Goal: Information Seeking & Learning: Compare options

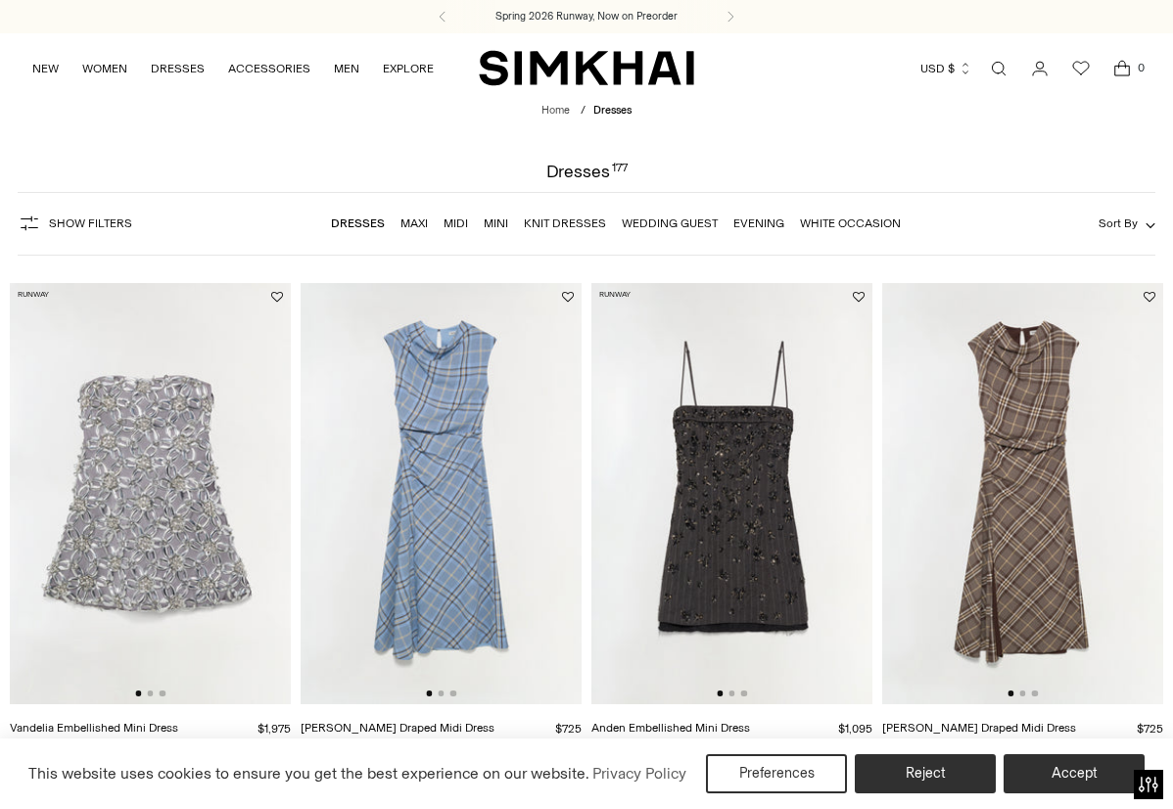
click at [648, 223] on link "Wedding Guest" at bounding box center [670, 223] width 96 height 14
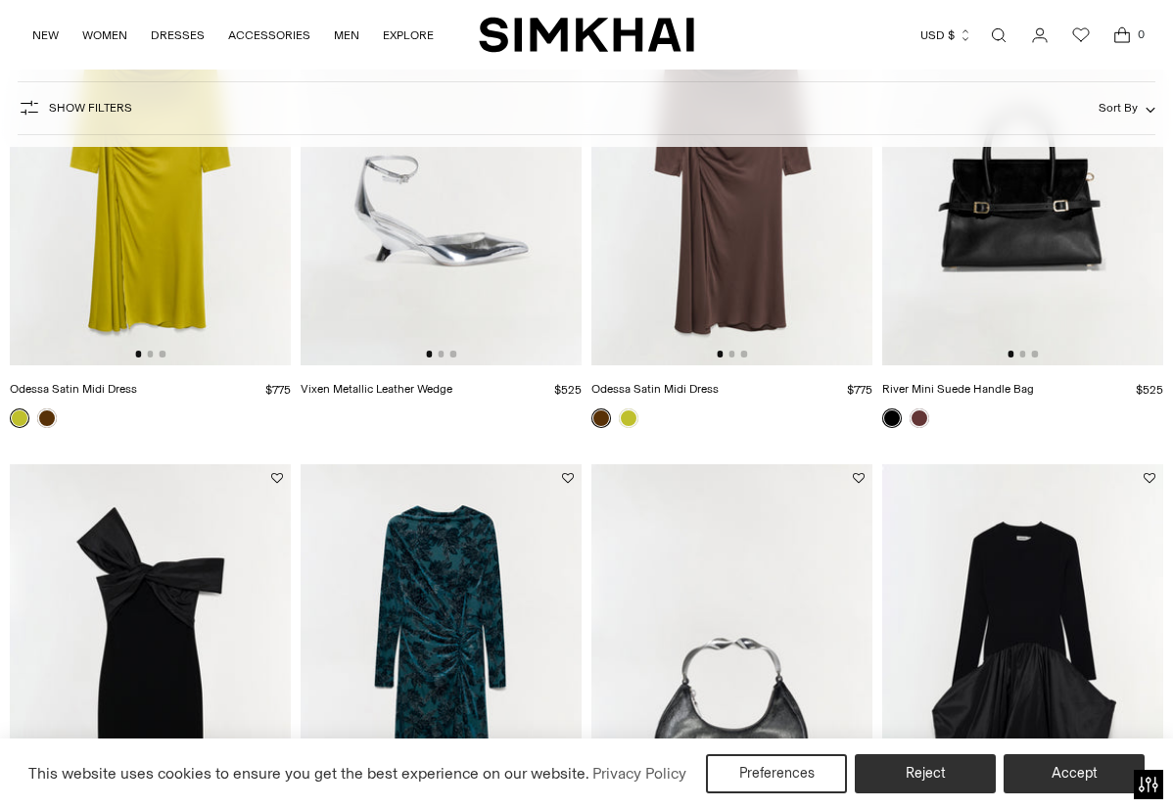
scroll to position [730, 0]
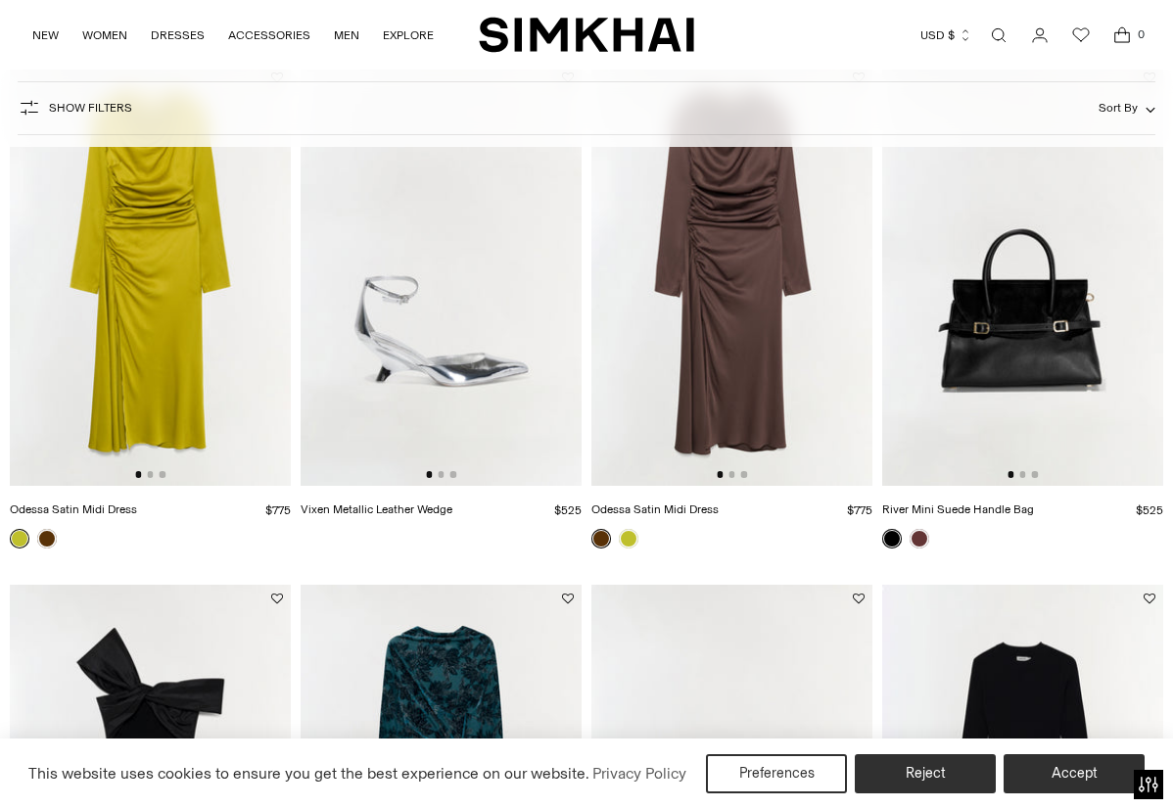
click at [838, 323] on img at bounding box center [732, 275] width 281 height 422
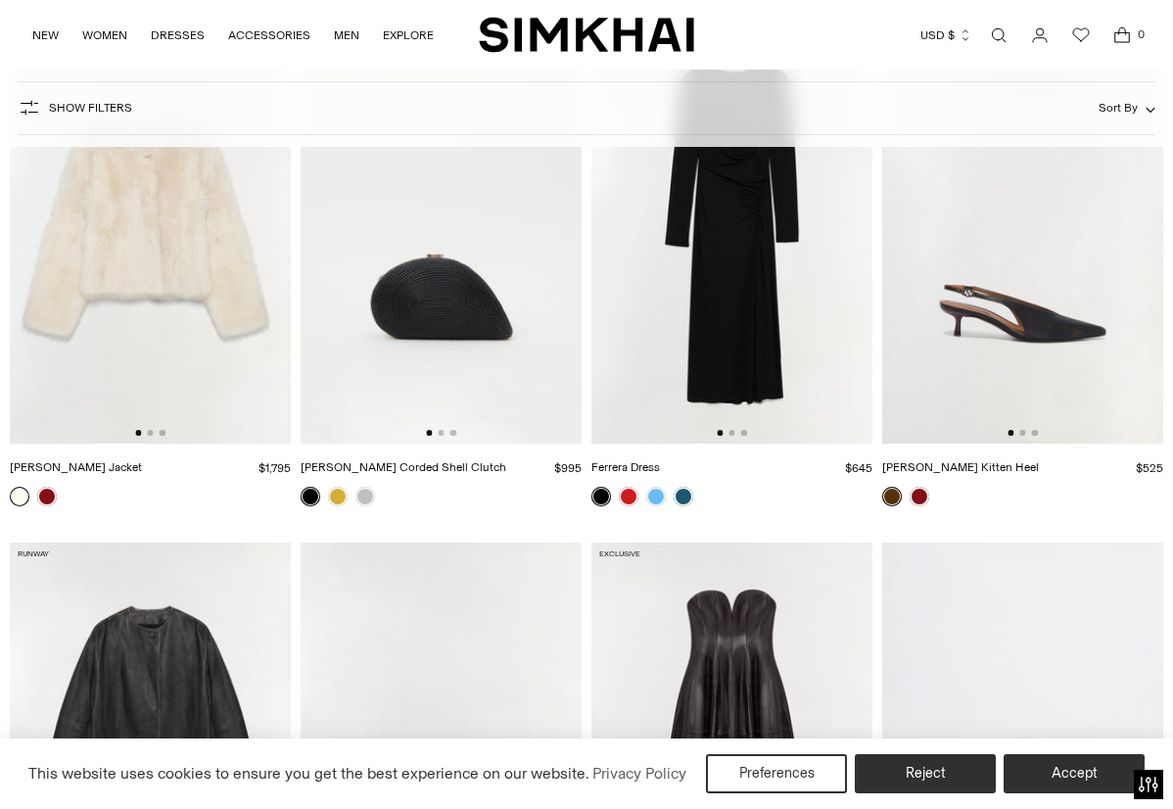
scroll to position [3557, 0]
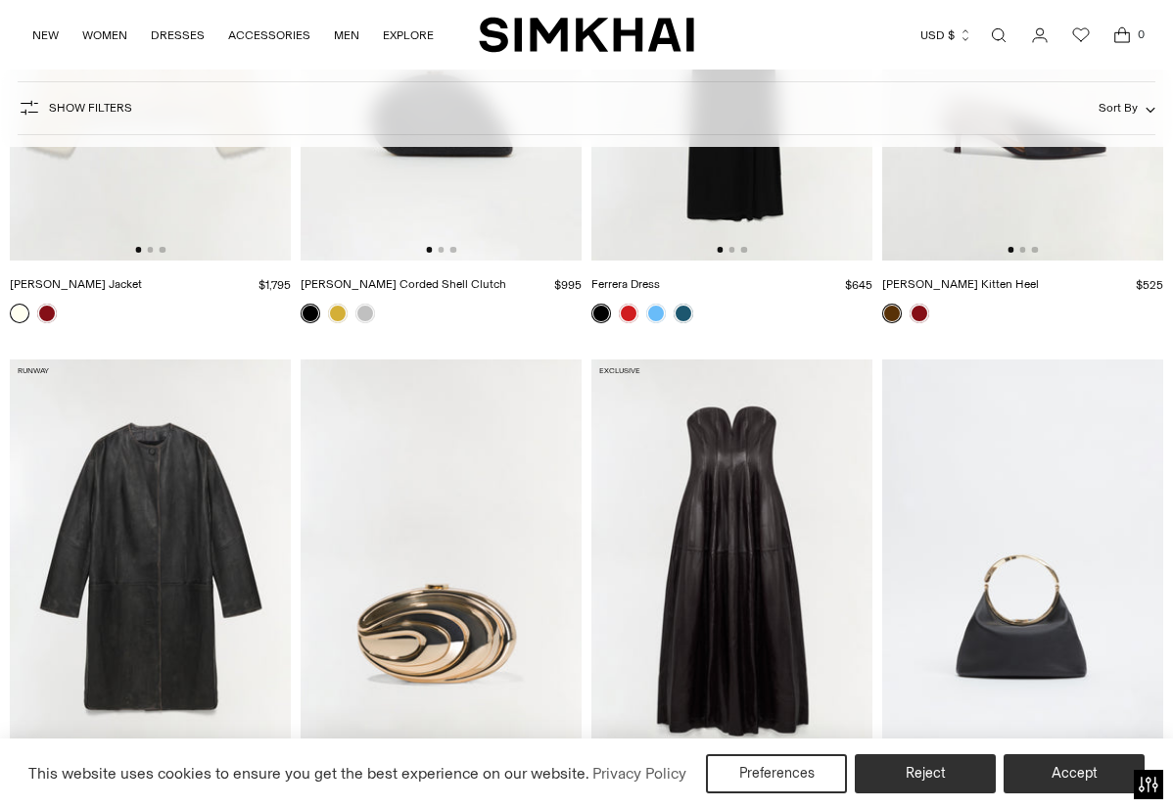
click at [690, 489] on img at bounding box center [732, 570] width 281 height 422
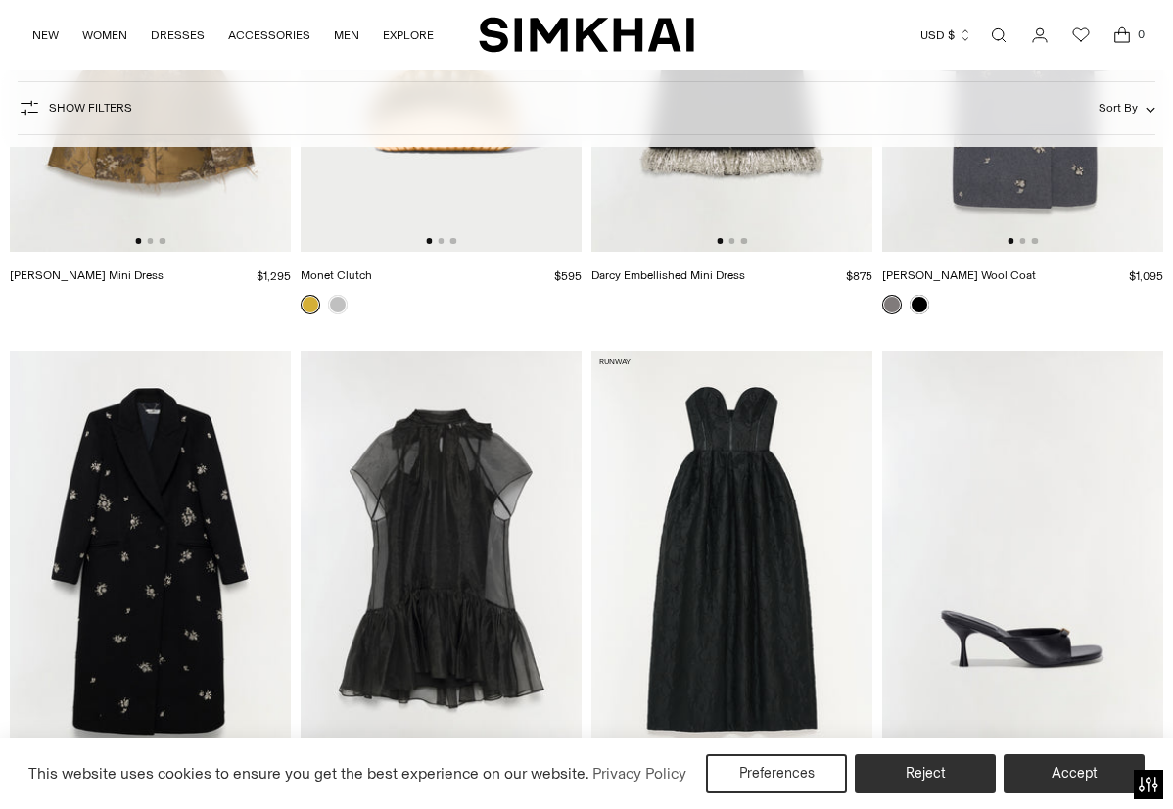
scroll to position [4709, 0]
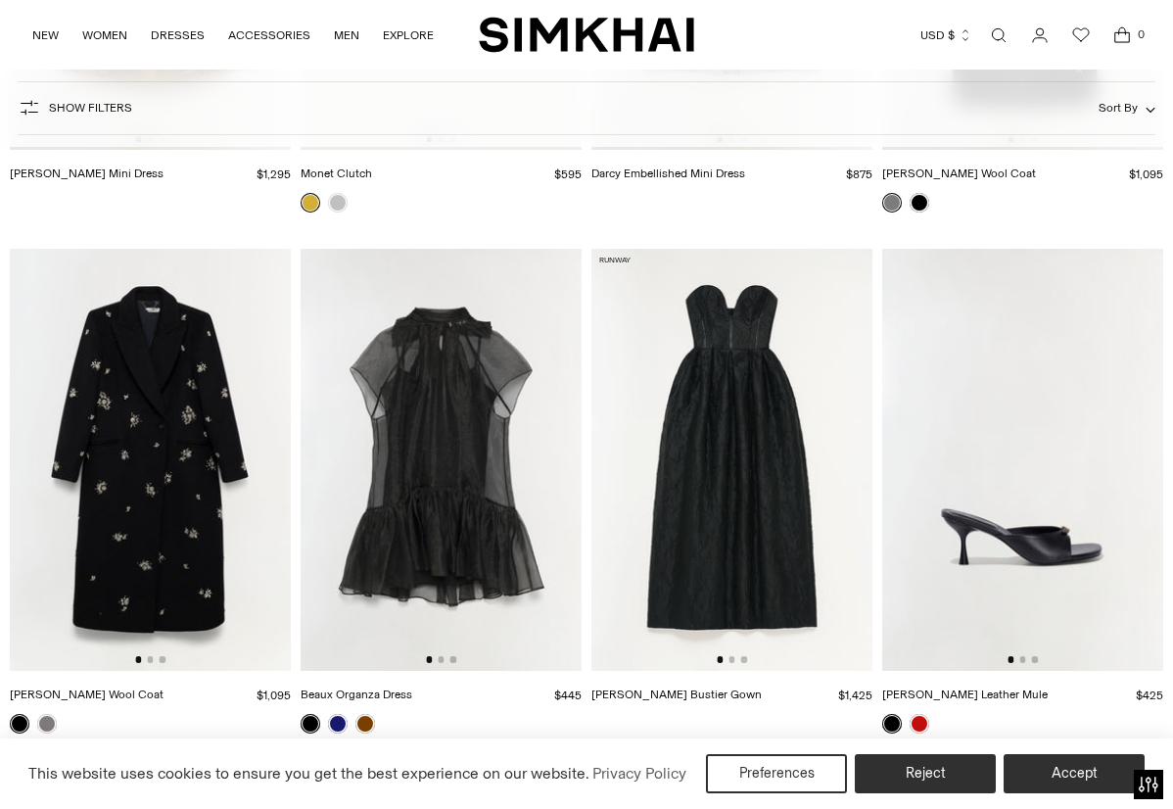
click at [728, 491] on img at bounding box center [732, 460] width 281 height 422
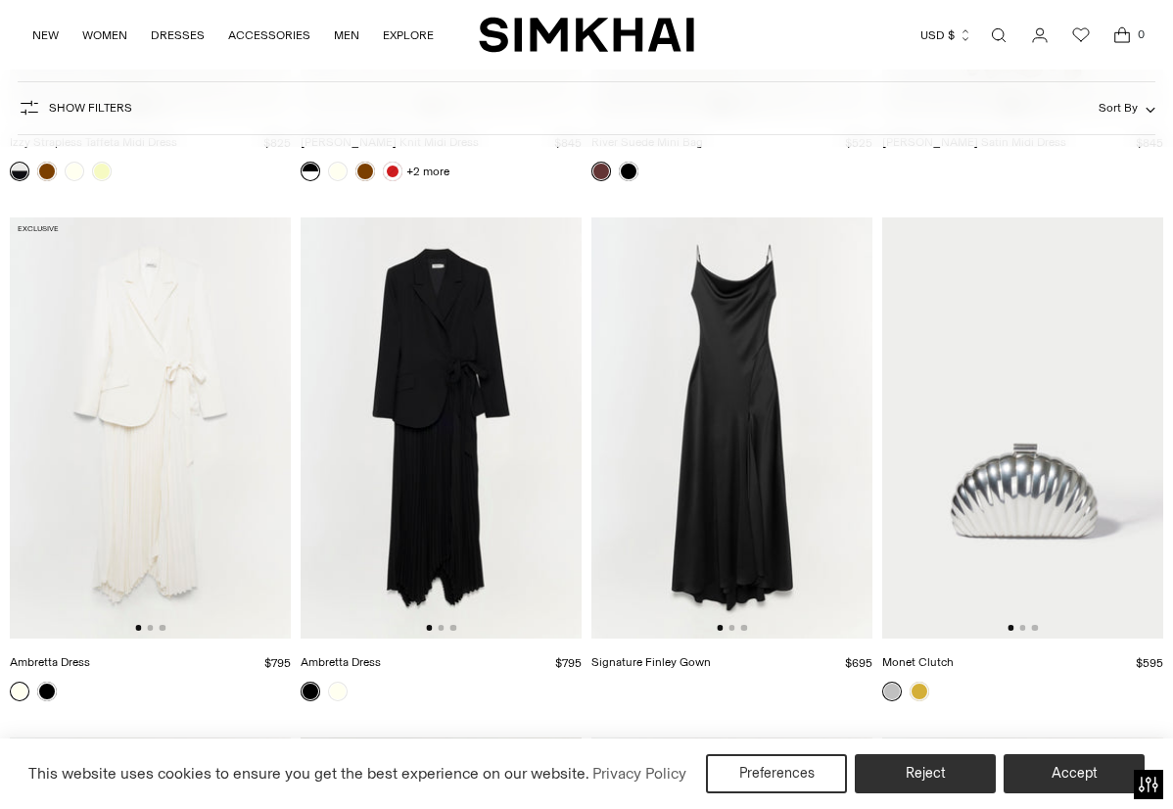
scroll to position [6358, 0]
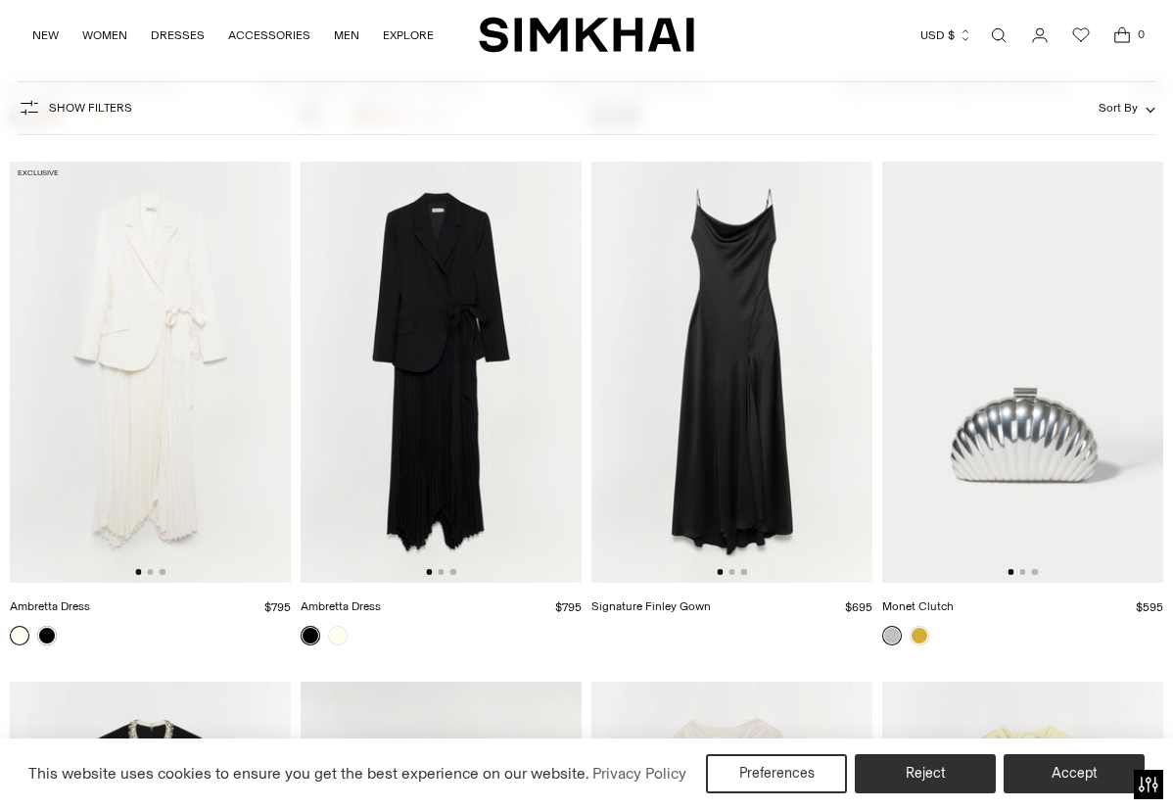
click at [508, 417] on img at bounding box center [441, 373] width 281 height 422
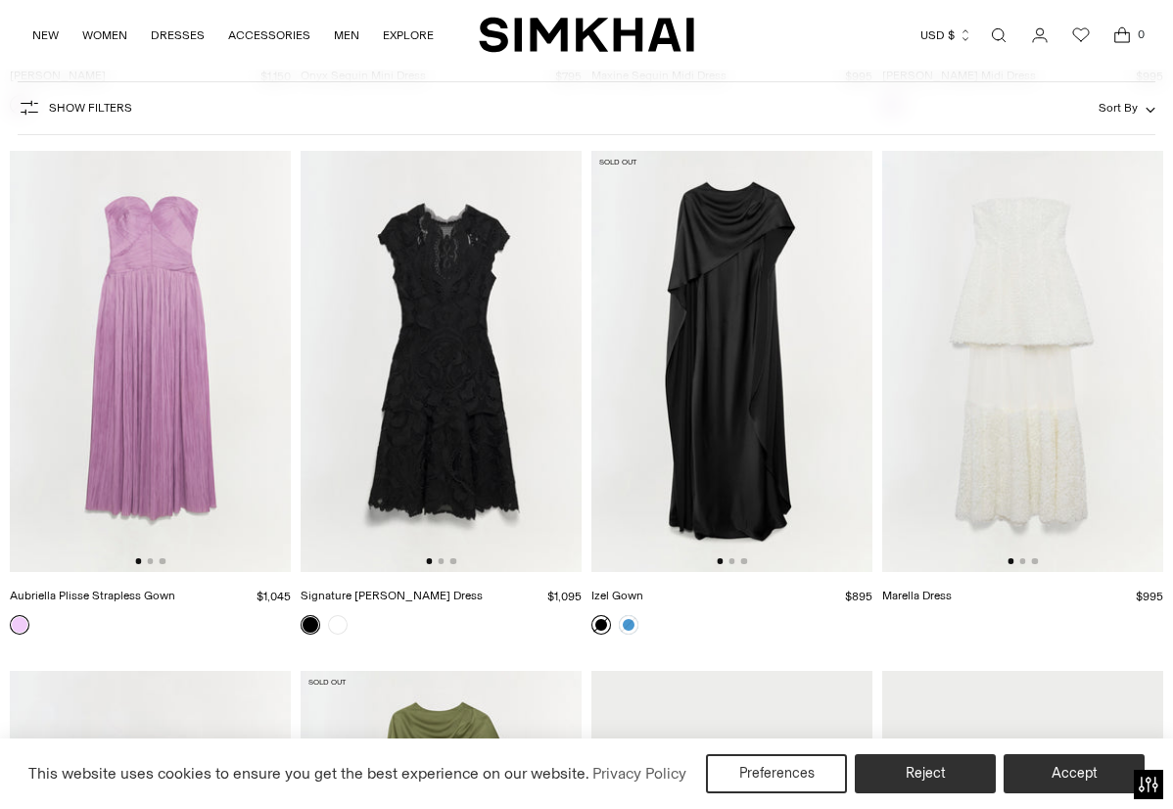
scroll to position [12663, 0]
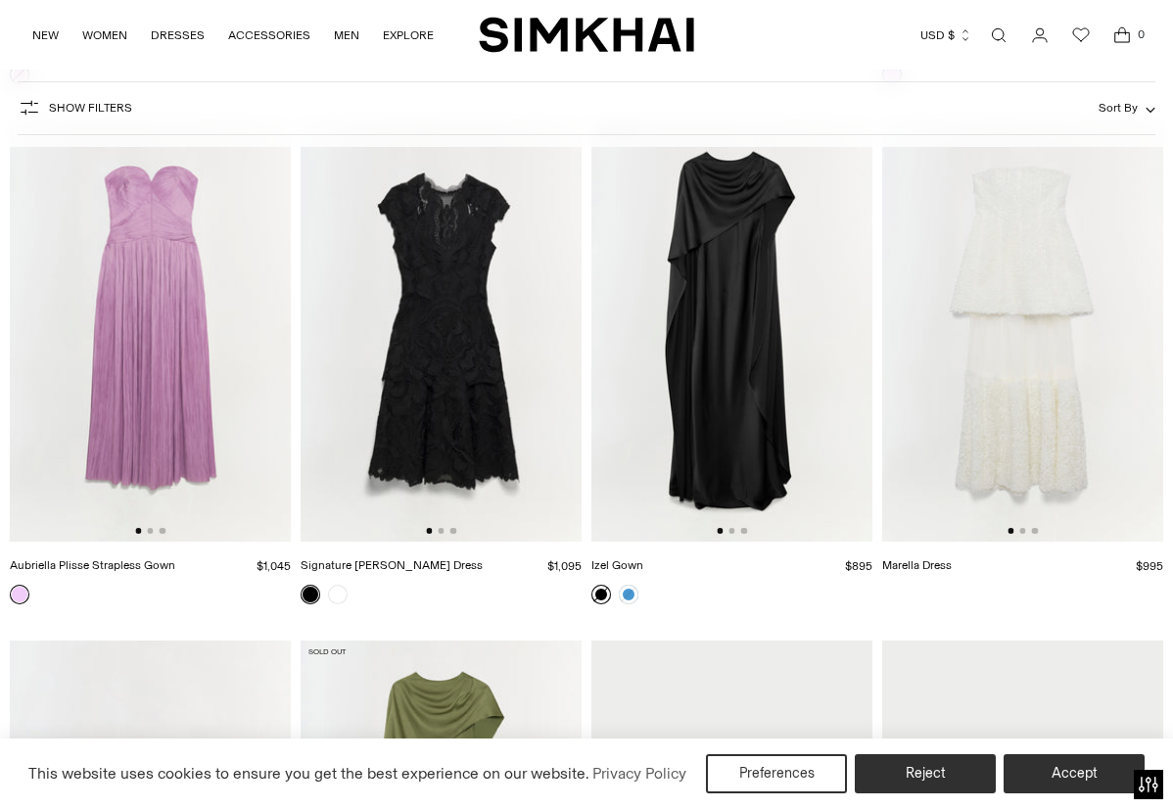
click at [708, 399] on img at bounding box center [732, 331] width 281 height 422
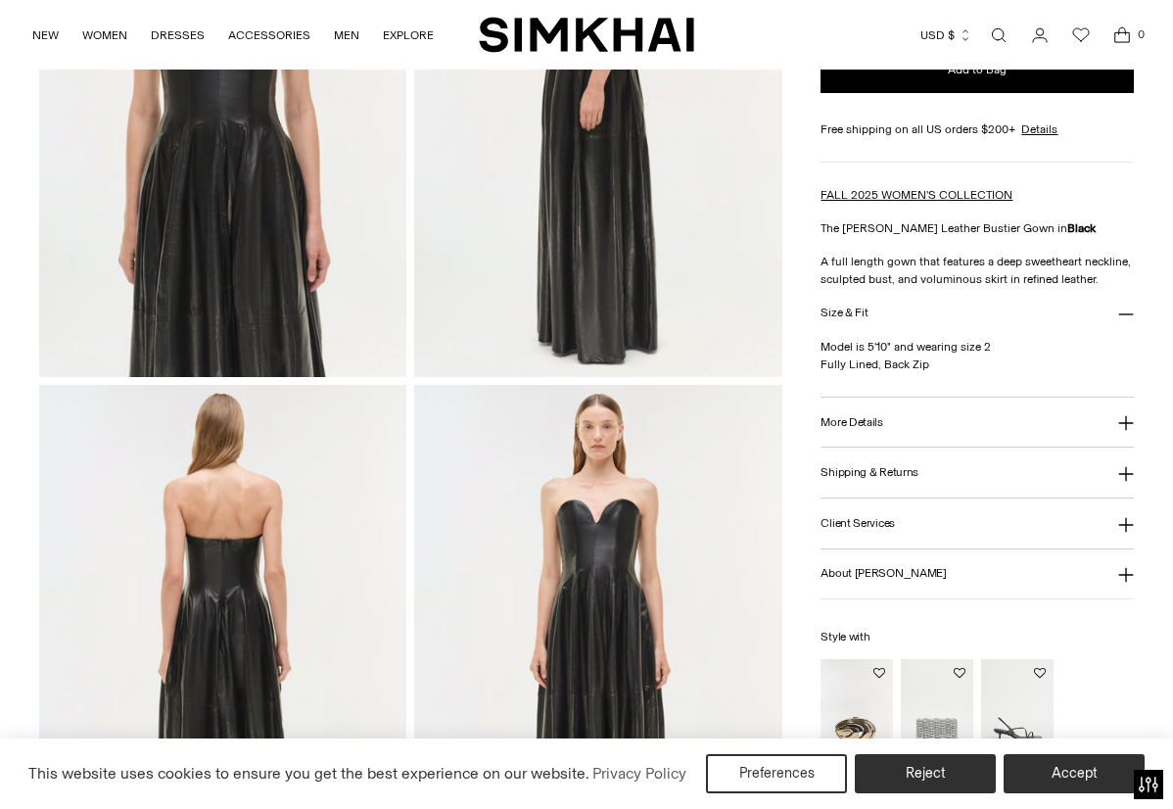
scroll to position [1018, 0]
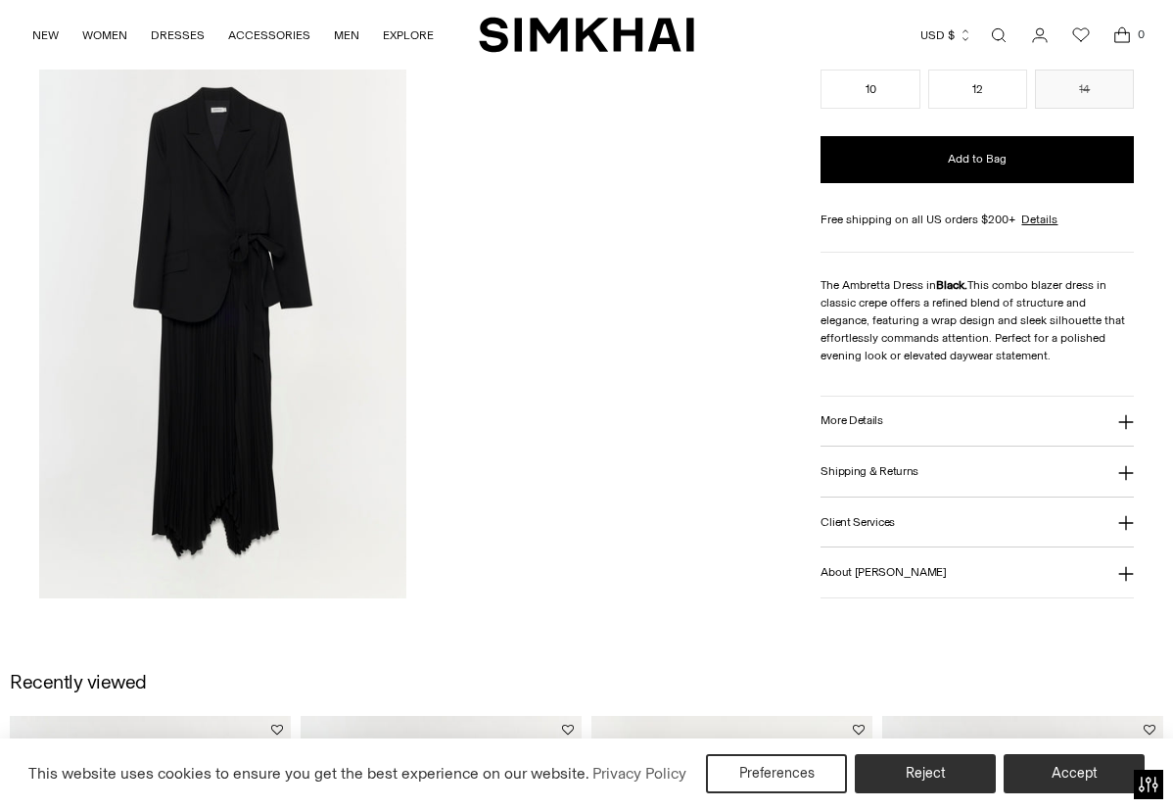
scroll to position [1777, 0]
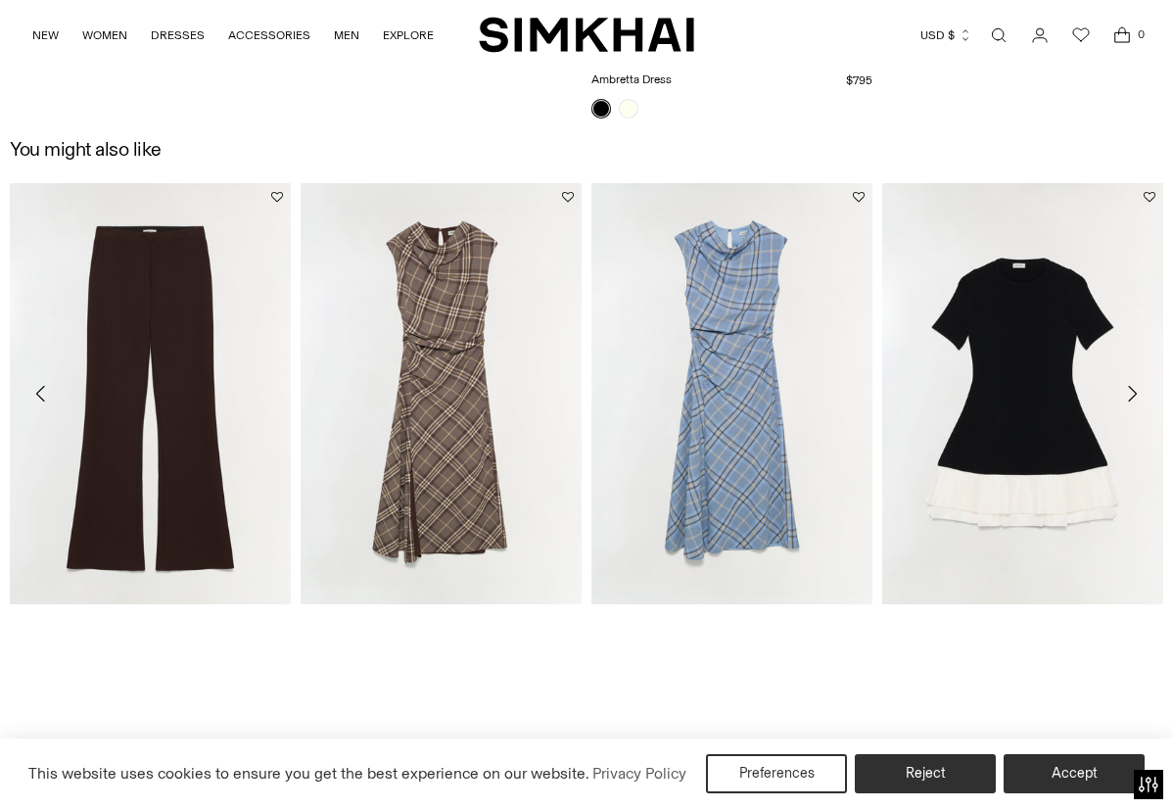
scroll to position [2375, 0]
